Goal: Task Accomplishment & Management: Manage account settings

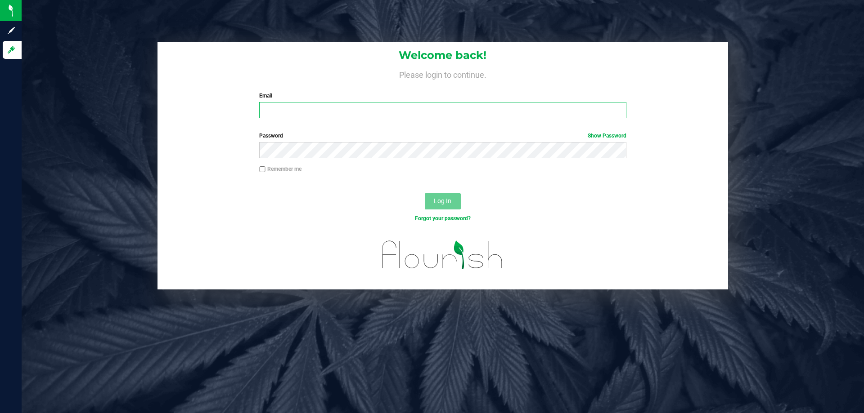
click at [299, 110] on input "Email" at bounding box center [442, 110] width 367 height 16
type input "[EMAIL_ADDRESS][DOMAIN_NAME]"
click at [425, 193] on button "Log In" at bounding box center [443, 201] width 36 height 16
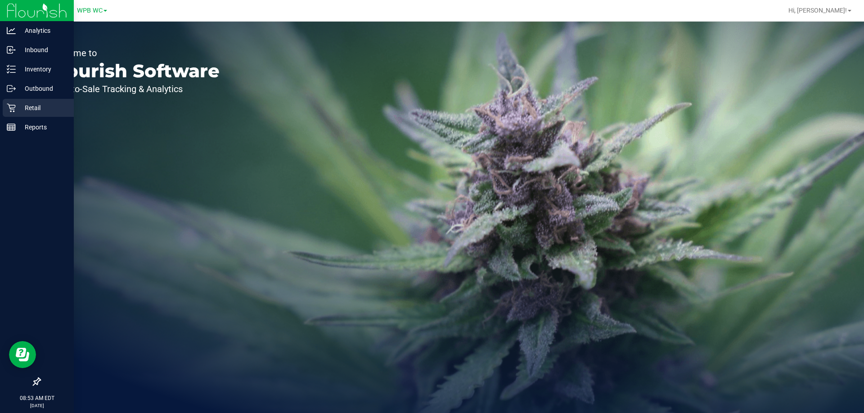
click at [19, 108] on p "Retail" at bounding box center [43, 108] width 54 height 11
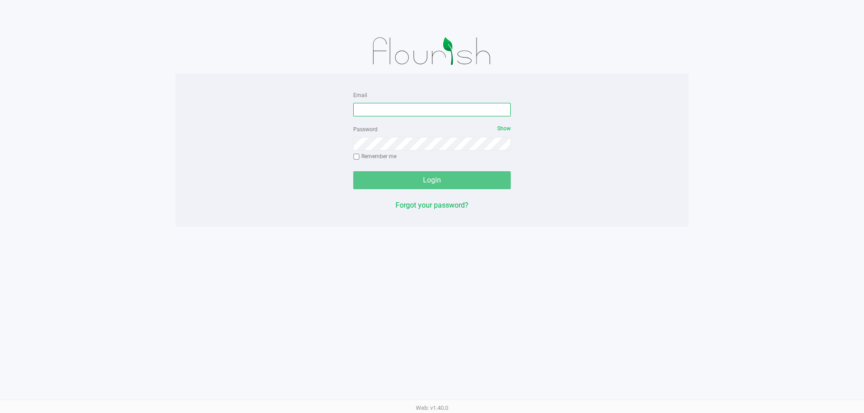
click at [398, 107] on input "Email" at bounding box center [431, 109] width 157 height 13
type input "[EMAIL_ADDRESS][DOMAIN_NAME]"
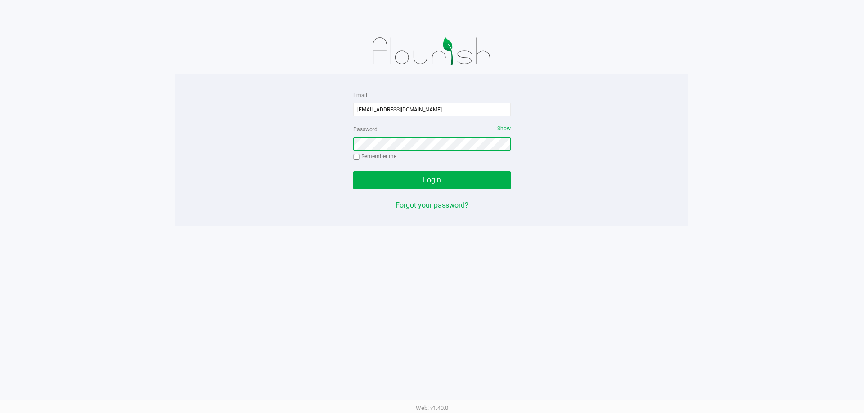
click at [353, 171] on button "Login" at bounding box center [431, 180] width 157 height 18
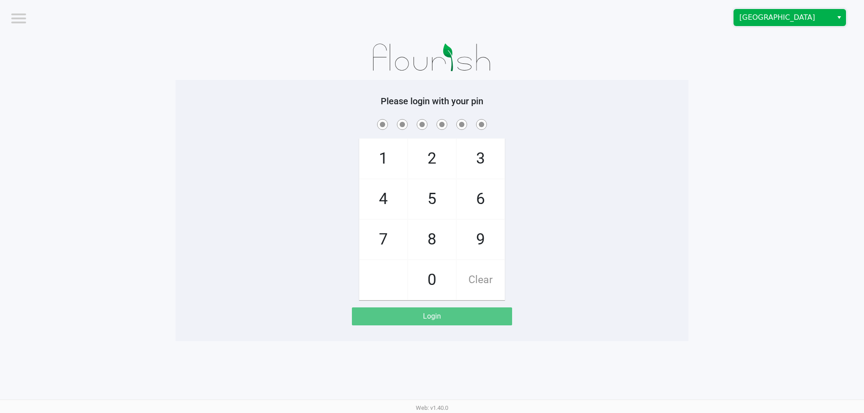
click at [776, 18] on span "Boynton Beach WC" at bounding box center [783, 17] width 88 height 11
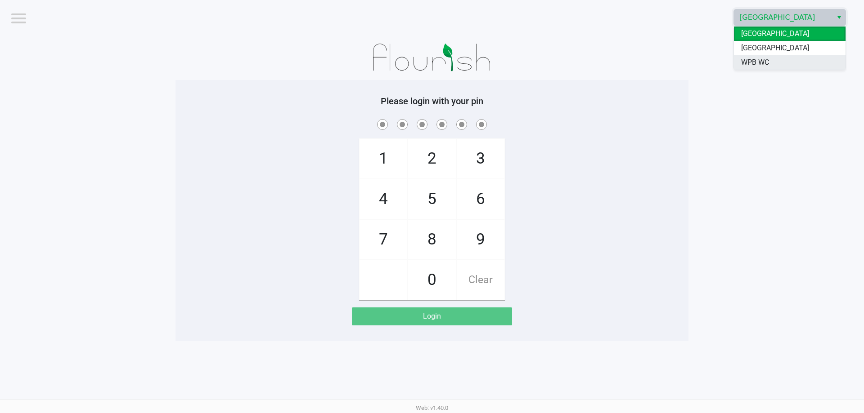
click at [772, 63] on li "WPB WC" at bounding box center [790, 62] width 112 height 14
